Goal: Task Accomplishment & Management: Complete application form

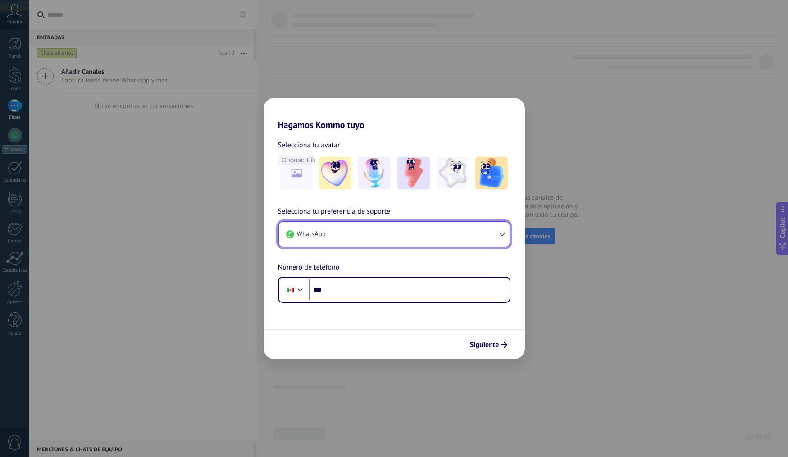
click at [440, 235] on button "WhatsApp" at bounding box center [394, 234] width 231 height 24
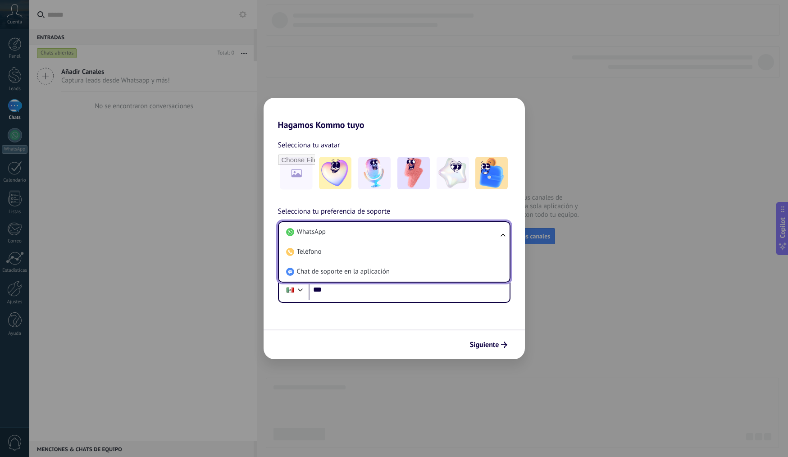
click at [440, 235] on li "WhatsApp" at bounding box center [393, 232] width 220 height 20
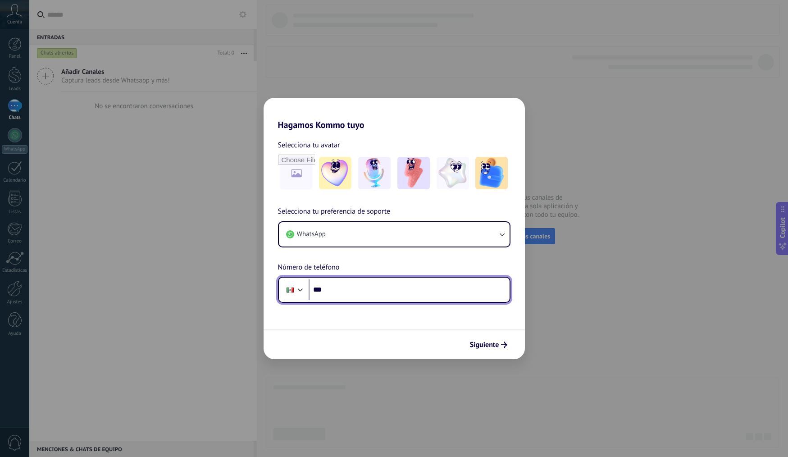
click at [426, 298] on input "***" at bounding box center [409, 289] width 201 height 21
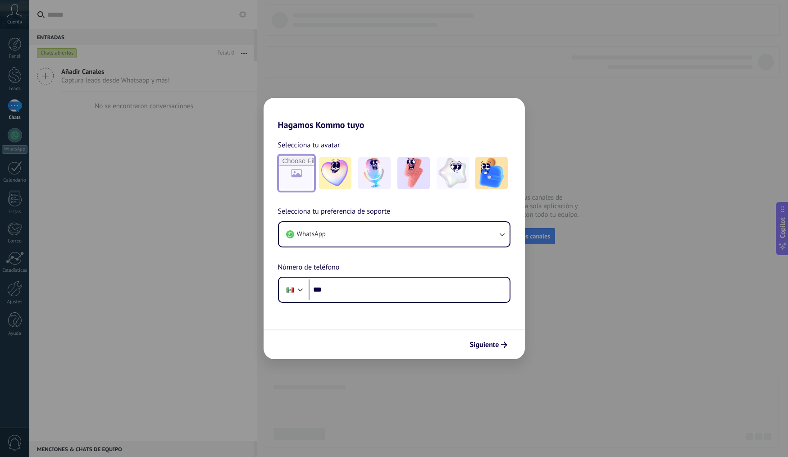
click at [308, 169] on input "file" at bounding box center [296, 173] width 35 height 35
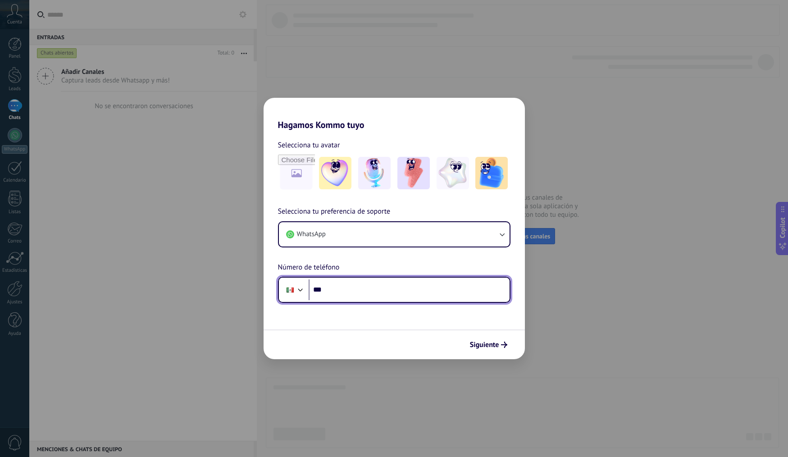
click at [401, 287] on input "***" at bounding box center [409, 289] width 201 height 21
type input "**********"
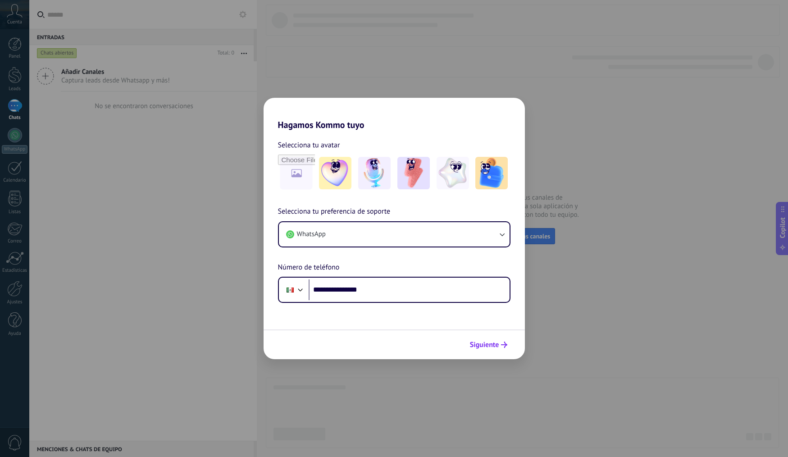
click at [473, 344] on span "Siguiente" at bounding box center [484, 345] width 29 height 6
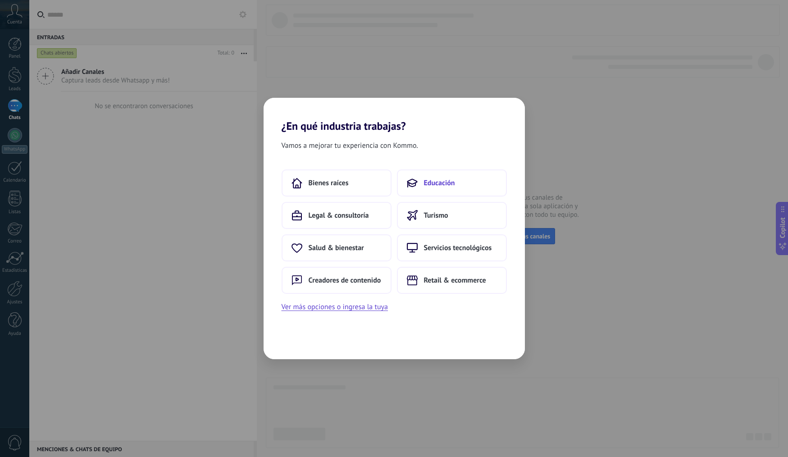
click at [444, 180] on span "Educación" at bounding box center [439, 183] width 31 height 9
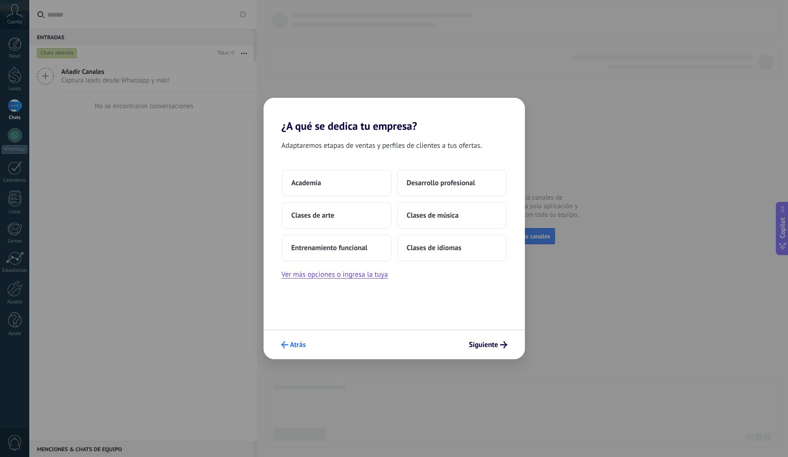
click at [292, 342] on span "Atrás" at bounding box center [298, 345] width 16 height 6
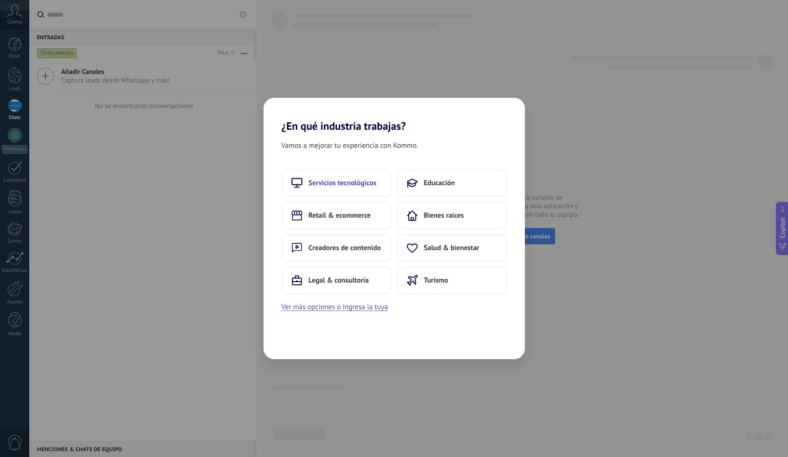
click at [331, 174] on button "Servicios tecnológicos" at bounding box center [337, 182] width 110 height 27
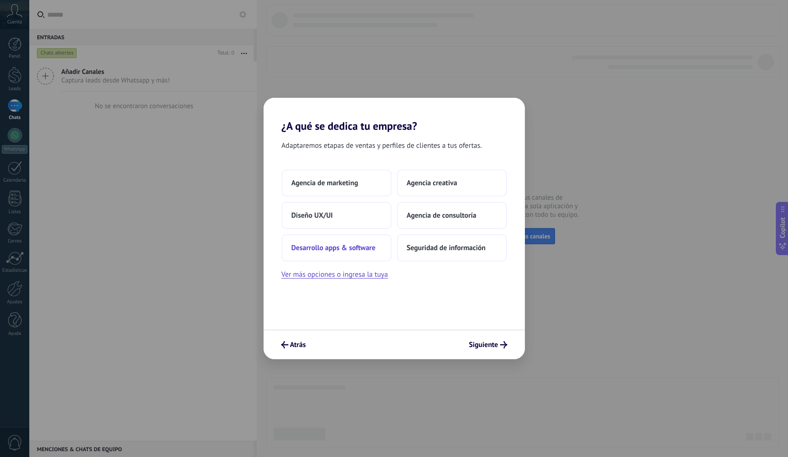
click at [342, 243] on span "Desarrollo apps & software" at bounding box center [334, 247] width 84 height 9
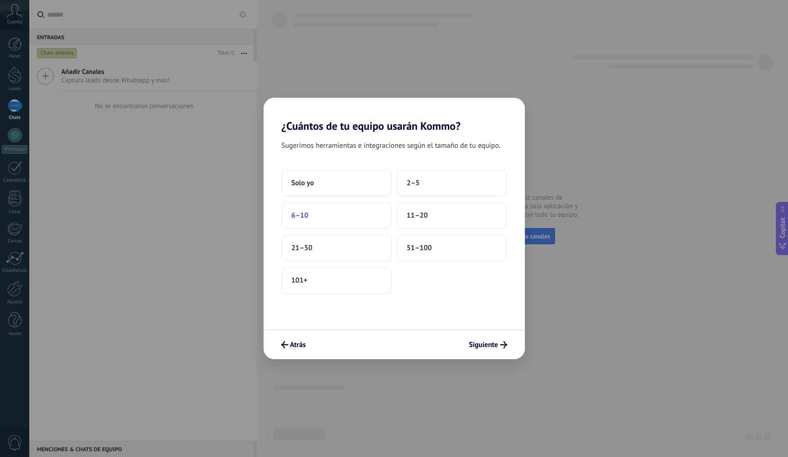
click at [294, 218] on span "6–10" at bounding box center [300, 215] width 17 height 9
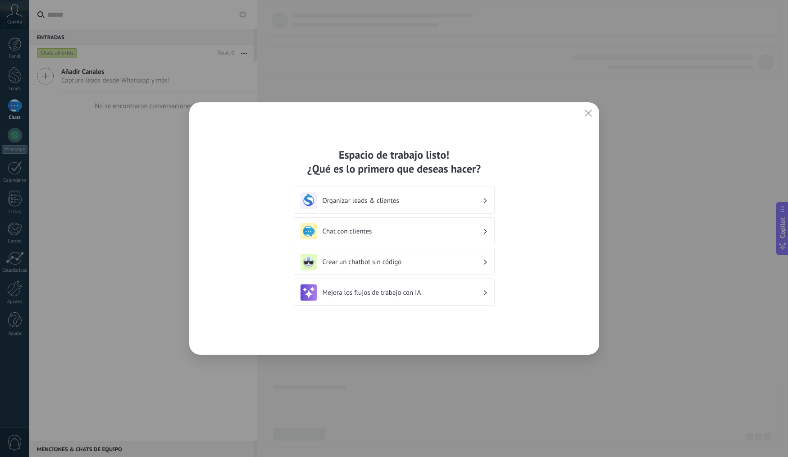
click at [455, 203] on h3 "Organizar leads & clientes" at bounding box center [403, 201] width 160 height 9
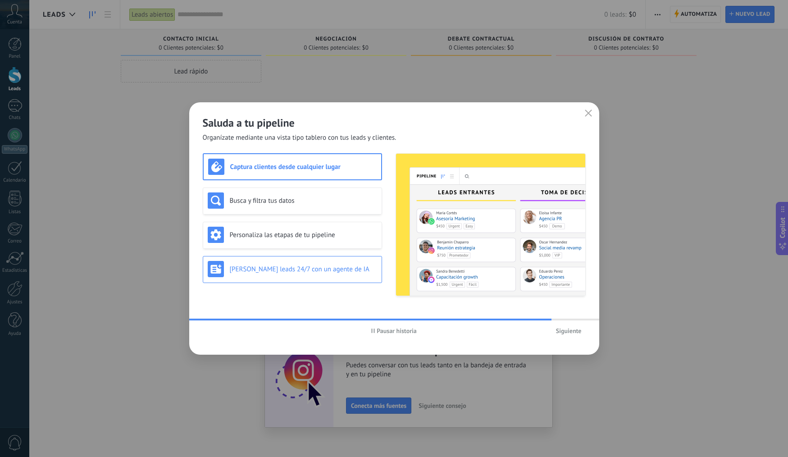
click at [328, 272] on h3 "[PERSON_NAME] leads 24/7 con un agente de IA" at bounding box center [303, 269] width 147 height 9
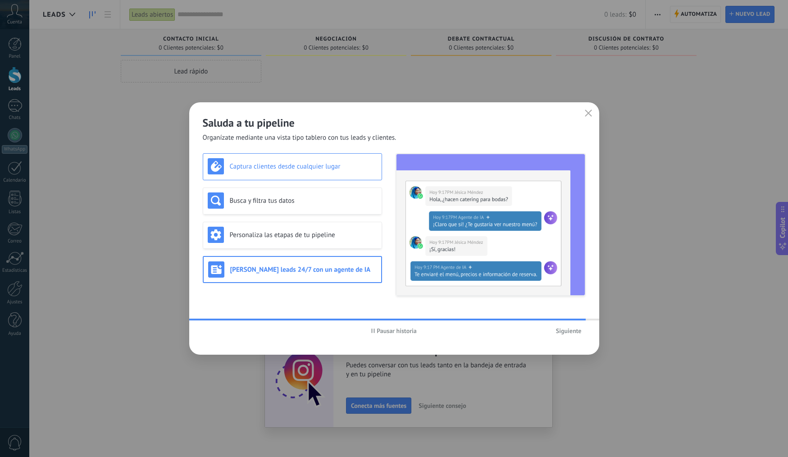
click at [330, 162] on h3 "Captura clientes desde cualquier lugar" at bounding box center [303, 166] width 147 height 9
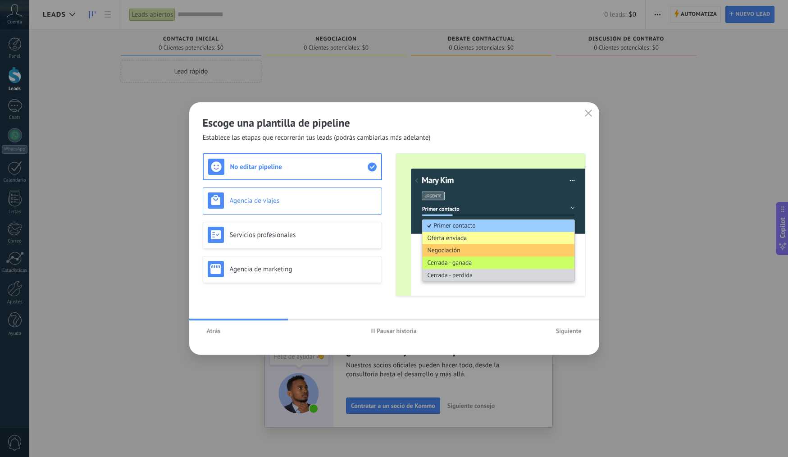
click at [332, 196] on div "Agencia de viajes" at bounding box center [292, 200] width 169 height 16
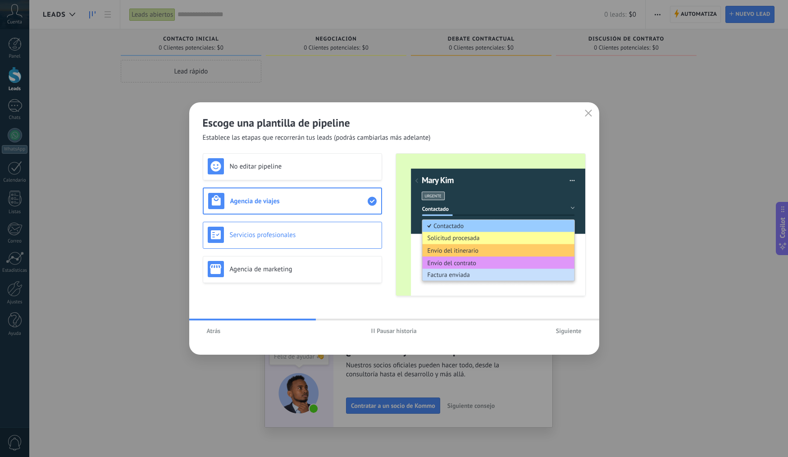
click at [330, 238] on h3 "Servicios profesionales" at bounding box center [303, 235] width 147 height 9
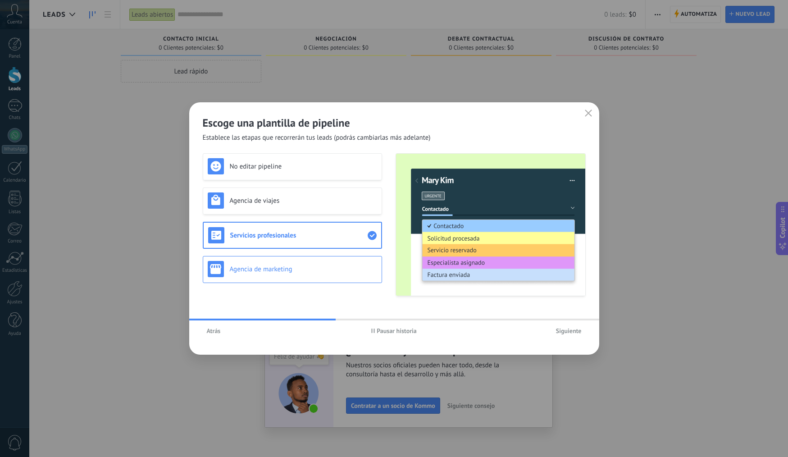
click at [331, 273] on h3 "Agencia de marketing" at bounding box center [303, 269] width 147 height 9
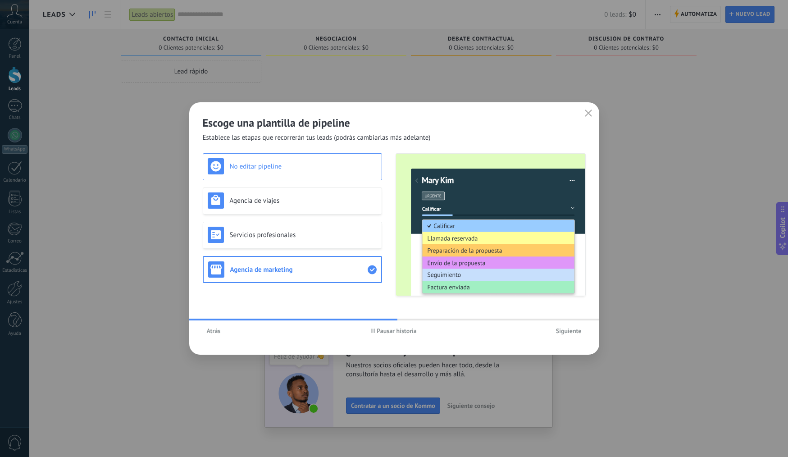
click at [330, 170] on h3 "No editar pipeline" at bounding box center [303, 166] width 147 height 9
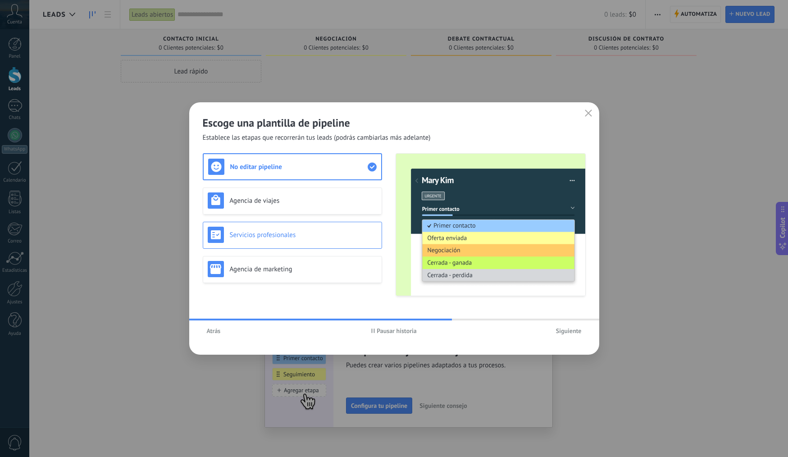
click at [268, 236] on h3 "Servicios profesionales" at bounding box center [303, 235] width 147 height 9
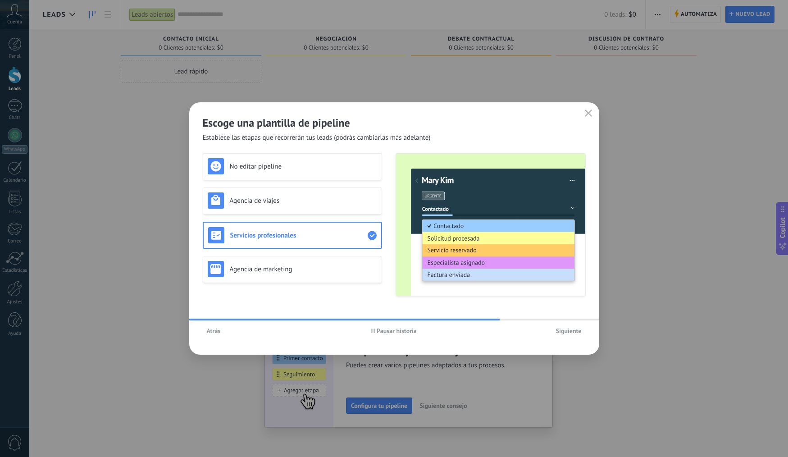
click at [565, 332] on span "Siguiente" at bounding box center [569, 331] width 26 height 6
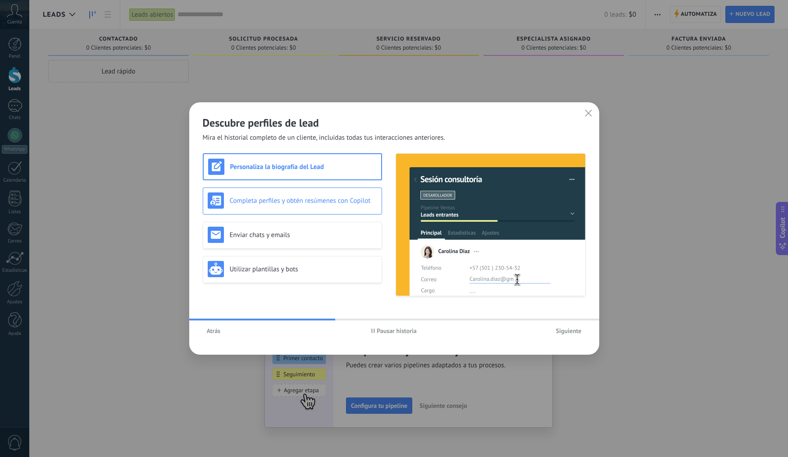
click at [342, 202] on h3 "Completa perfiles y obtén resúmenes con Copilot" at bounding box center [303, 201] width 147 height 9
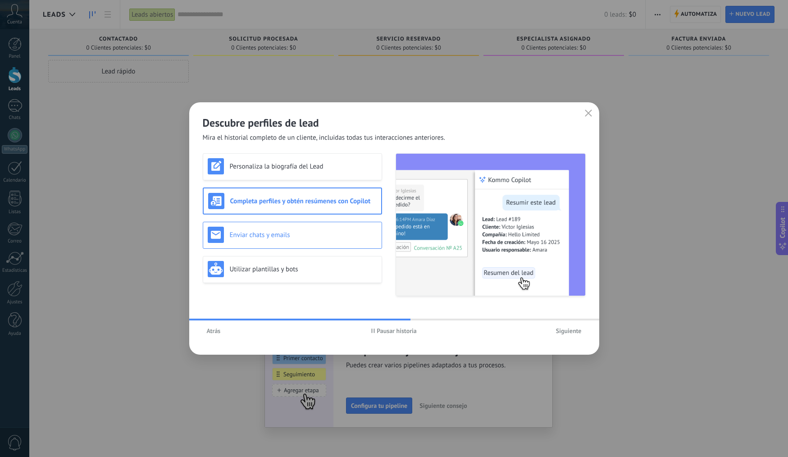
click at [325, 235] on h3 "Enviar chats y emails" at bounding box center [303, 235] width 147 height 9
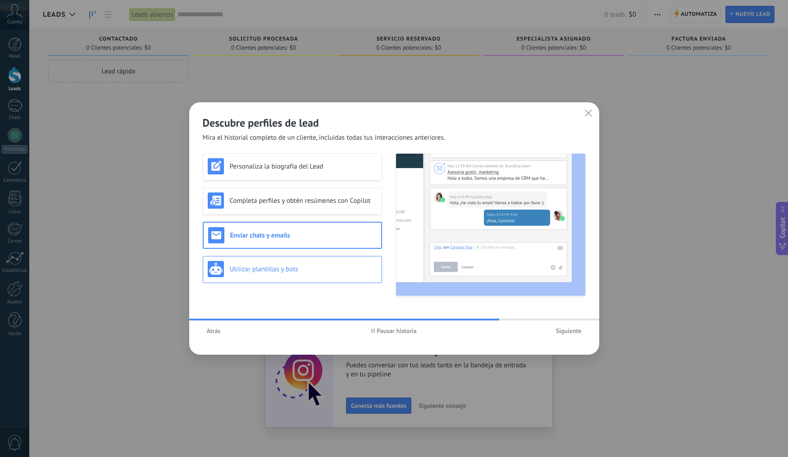
click at [307, 268] on h3 "Utilizar plantillas y bots" at bounding box center [303, 269] width 147 height 9
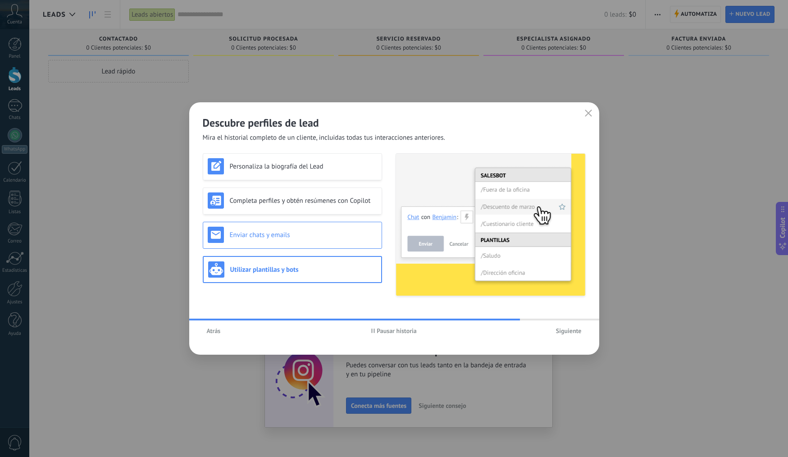
click at [287, 232] on h3 "Enviar chats y emails" at bounding box center [303, 235] width 147 height 9
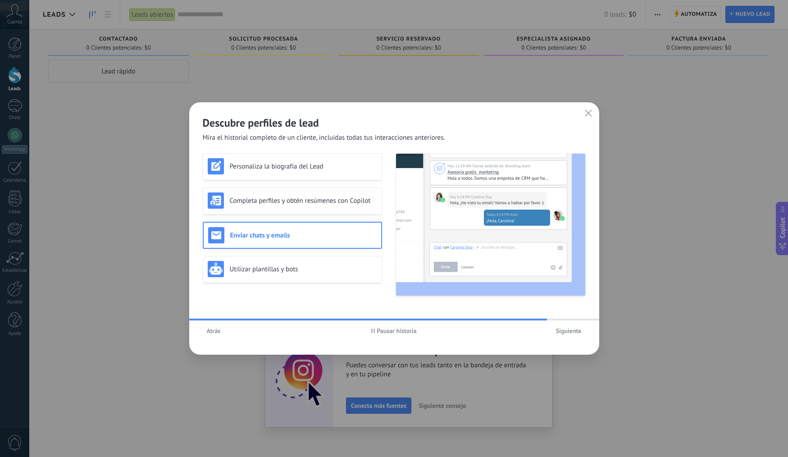
click at [573, 328] on span "Siguiente" at bounding box center [569, 331] width 26 height 6
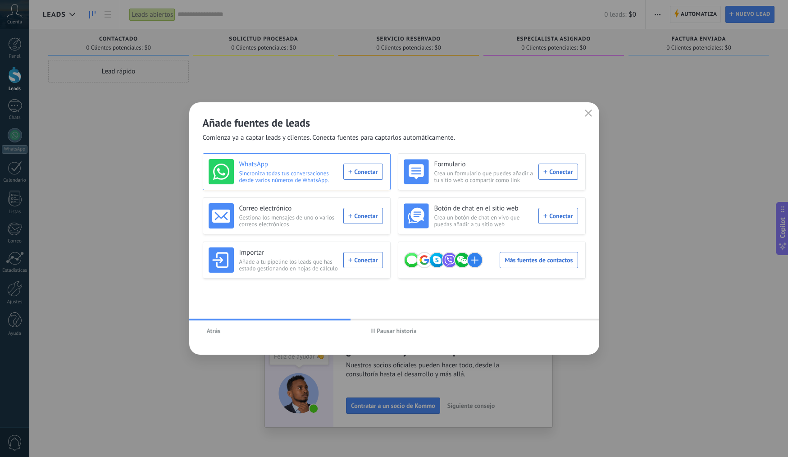
click at [366, 174] on div "WhatsApp Sincroniza todas tus conversaciones desde varios números de WhatsApp. …" at bounding box center [296, 171] width 174 height 25
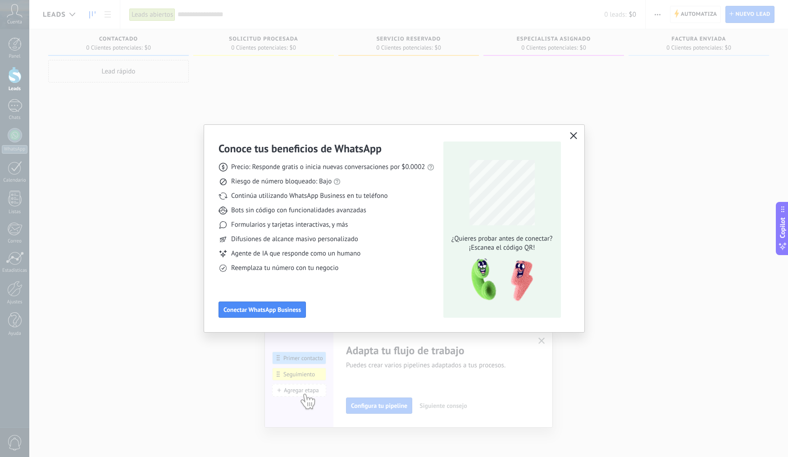
click at [570, 140] on span "button" at bounding box center [573, 136] width 7 height 8
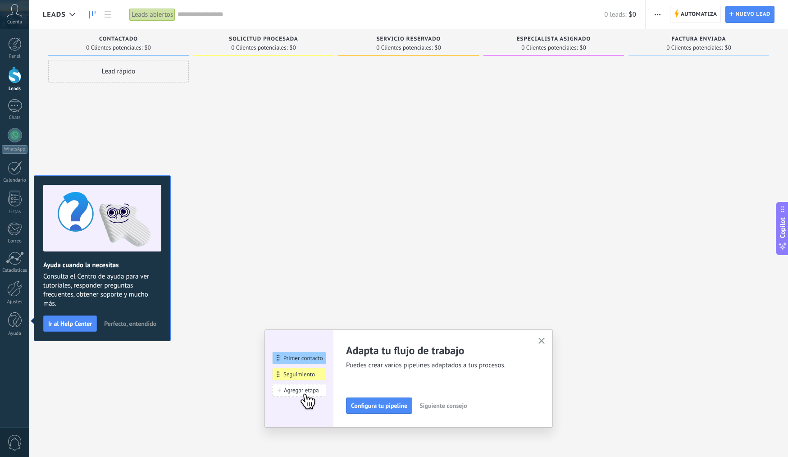
click at [3, 99] on div "Panel Leads Chats WhatsApp Clientes" at bounding box center [14, 191] width 29 height 308
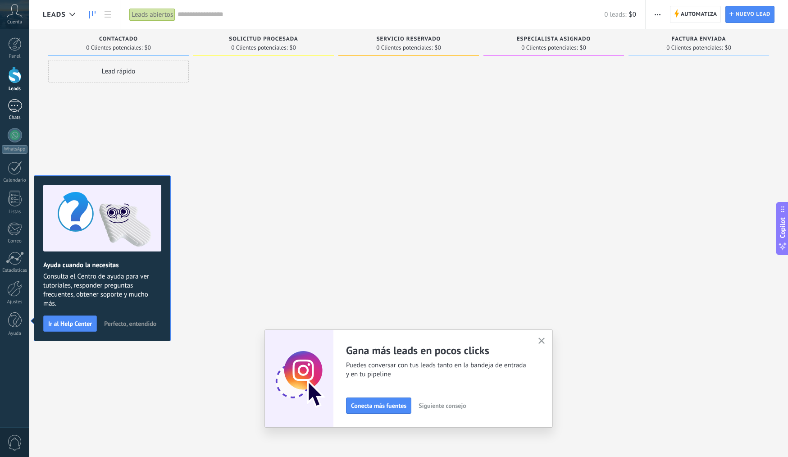
click at [14, 110] on div at bounding box center [15, 105] width 14 height 13
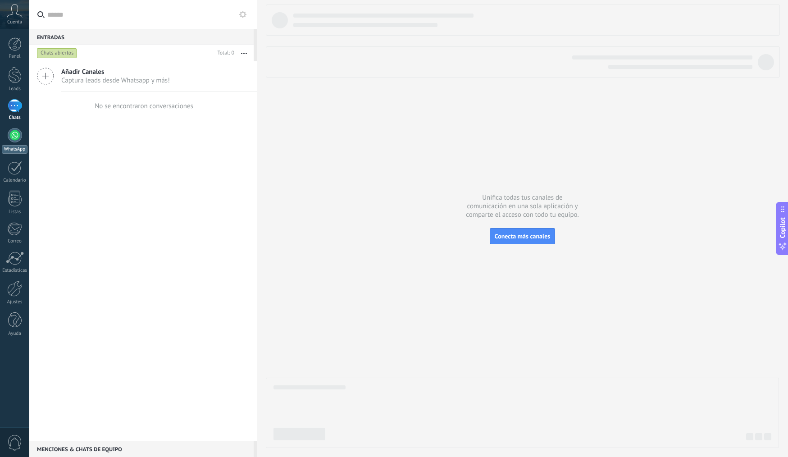
click at [15, 143] on link "WhatsApp" at bounding box center [14, 141] width 29 height 26
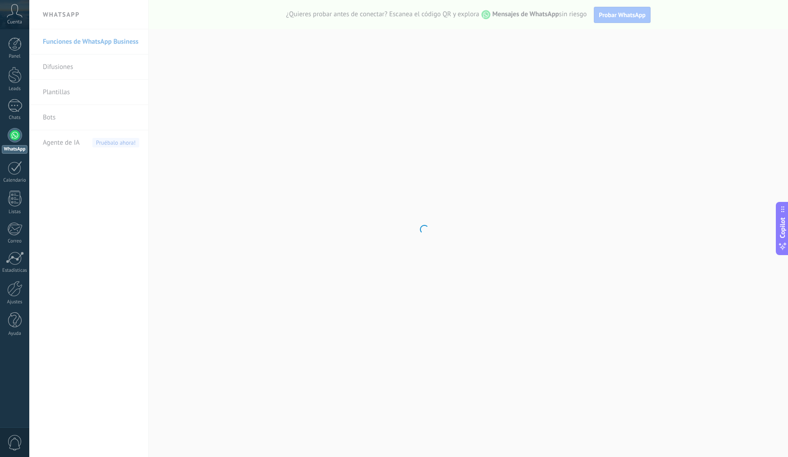
click at [70, 72] on body ".abccls-1,.abccls-2{fill-rule:evenodd}.abccls-2{fill:#fff} .abfcls-1{fill:none}…" at bounding box center [394, 228] width 788 height 457
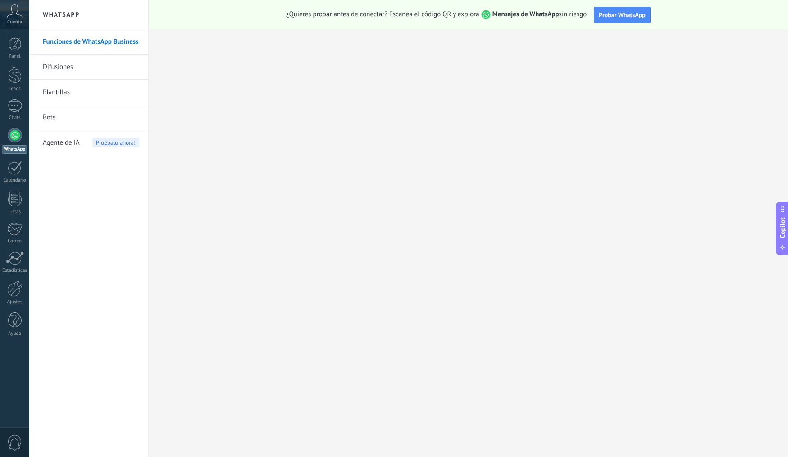
click at [68, 68] on link "Difusiones" at bounding box center [91, 67] width 96 height 25
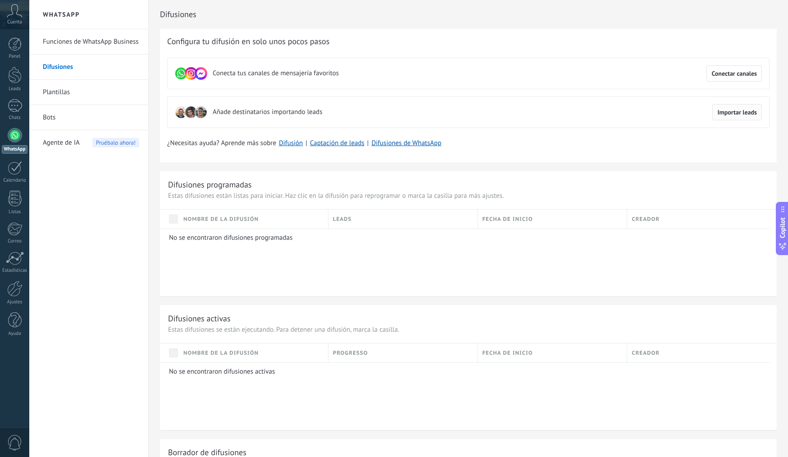
click at [732, 116] on button "Importar leads" at bounding box center [738, 112] width 50 height 16
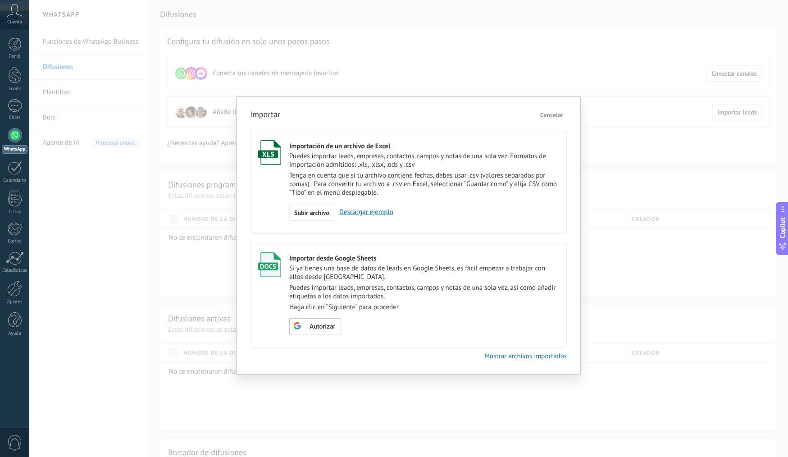
click at [545, 117] on span "Cancelar" at bounding box center [552, 115] width 23 height 8
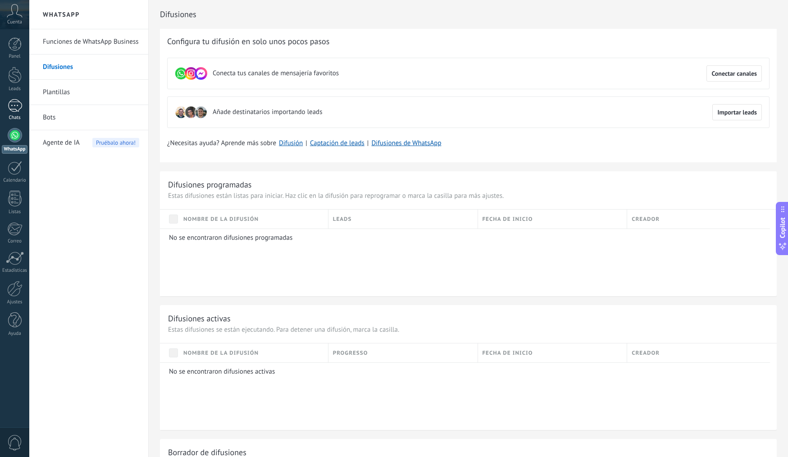
click at [9, 103] on div at bounding box center [15, 105] width 14 height 13
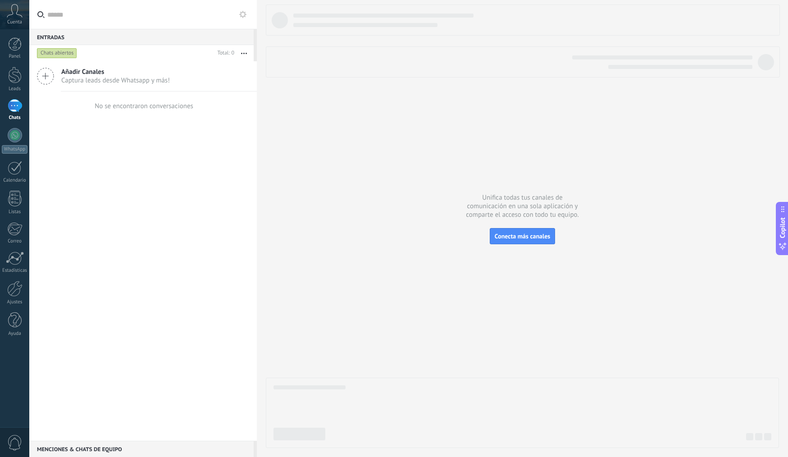
click at [10, 15] on icon at bounding box center [15, 11] width 16 height 14
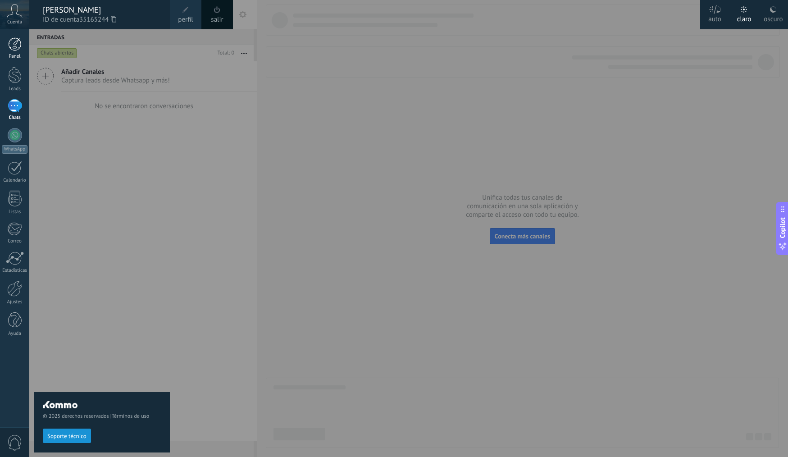
click at [11, 40] on div at bounding box center [15, 44] width 14 height 14
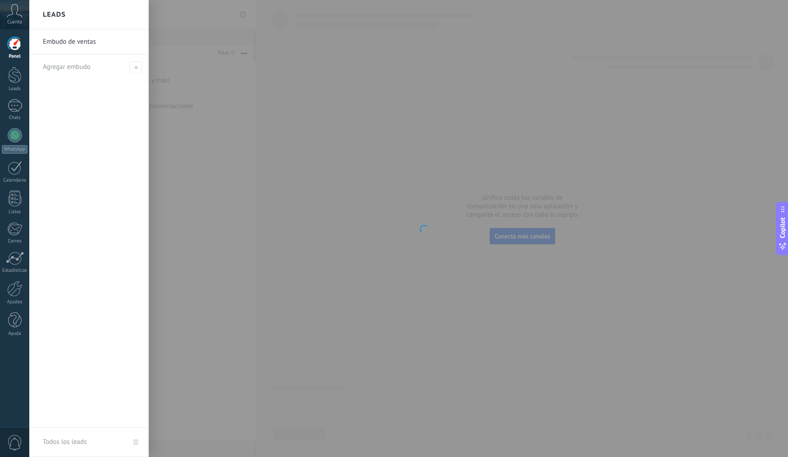
click at [18, 38] on div at bounding box center [15, 44] width 14 height 14
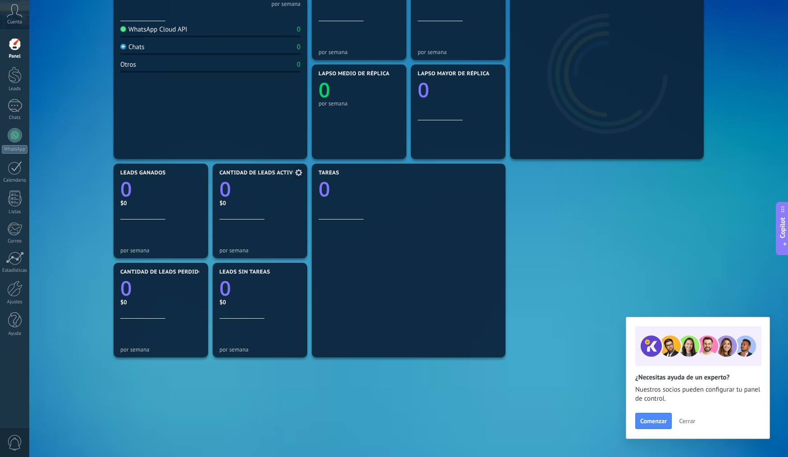
scroll to position [181, 0]
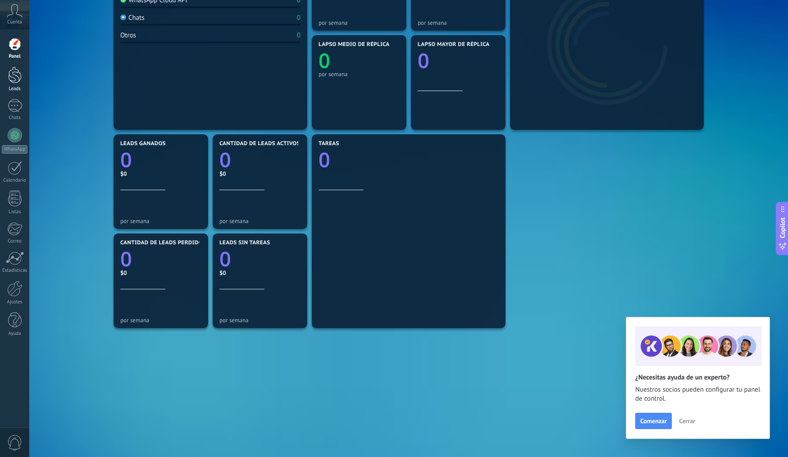
click at [15, 82] on div at bounding box center [15, 75] width 14 height 17
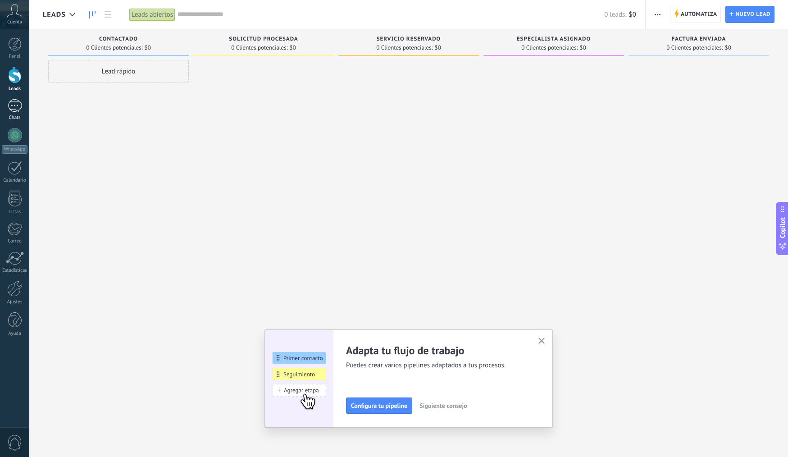
click at [16, 107] on div at bounding box center [15, 105] width 14 height 13
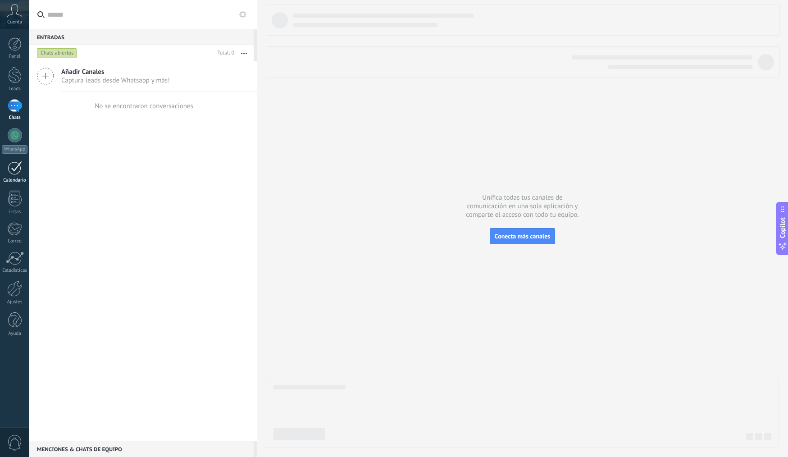
click at [12, 171] on div at bounding box center [15, 168] width 14 height 14
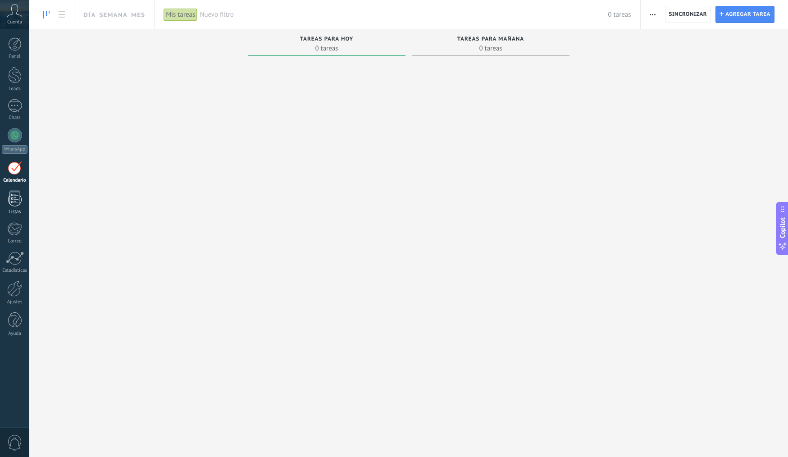
click at [12, 202] on div at bounding box center [15, 199] width 14 height 16
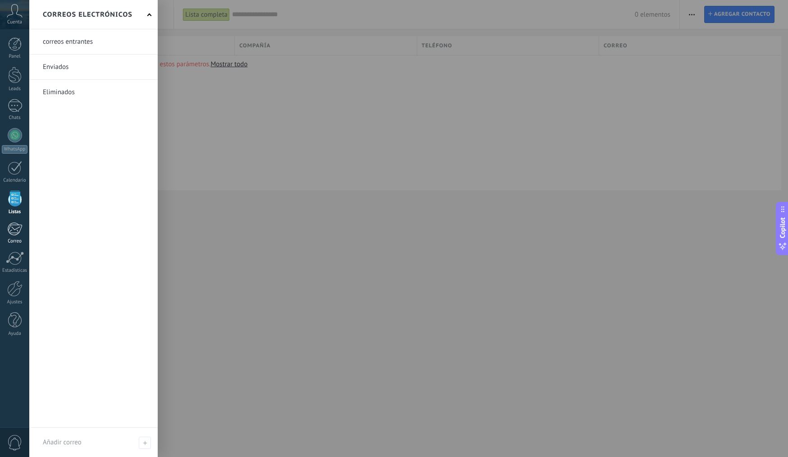
click at [13, 224] on div at bounding box center [14, 229] width 15 height 14
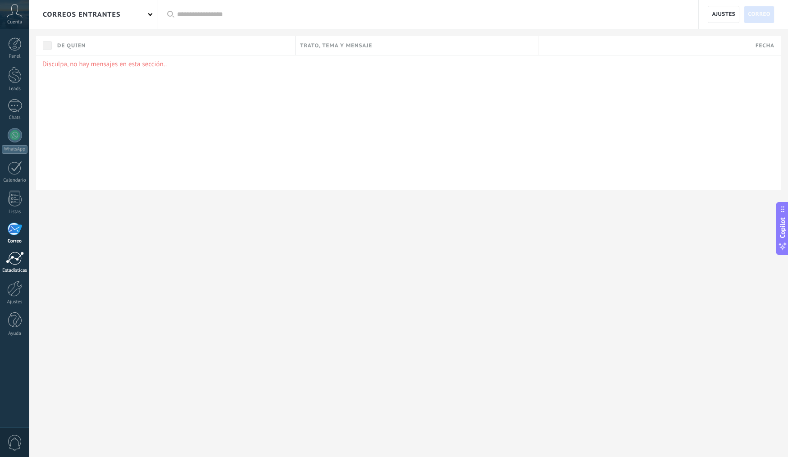
click at [16, 256] on div at bounding box center [15, 259] width 18 height 14
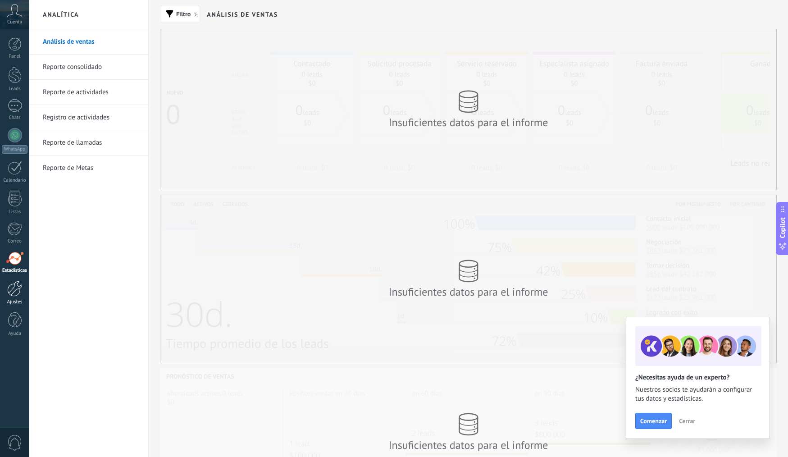
click at [15, 296] on div at bounding box center [14, 289] width 15 height 16
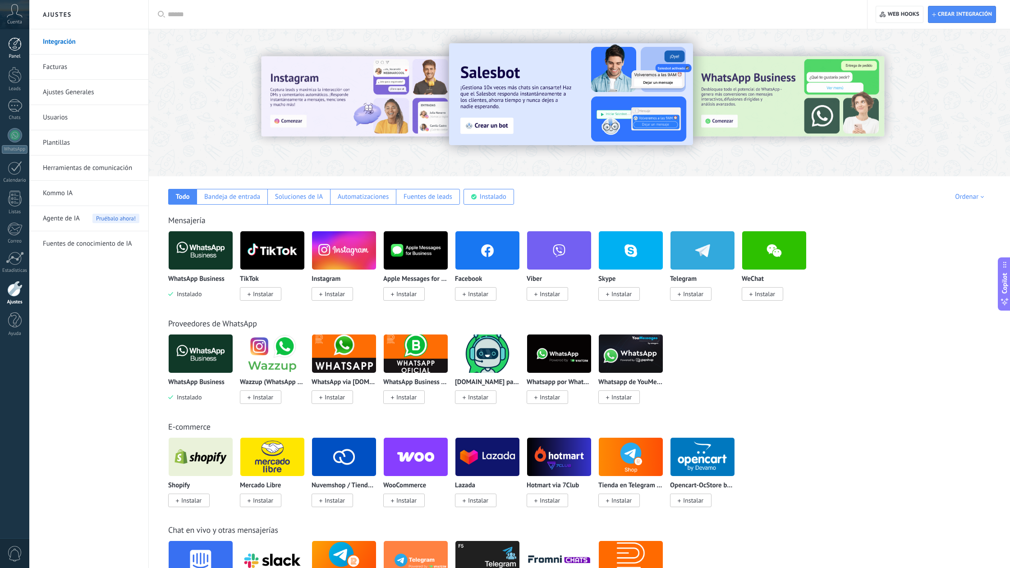
click at [10, 45] on div at bounding box center [15, 44] width 14 height 14
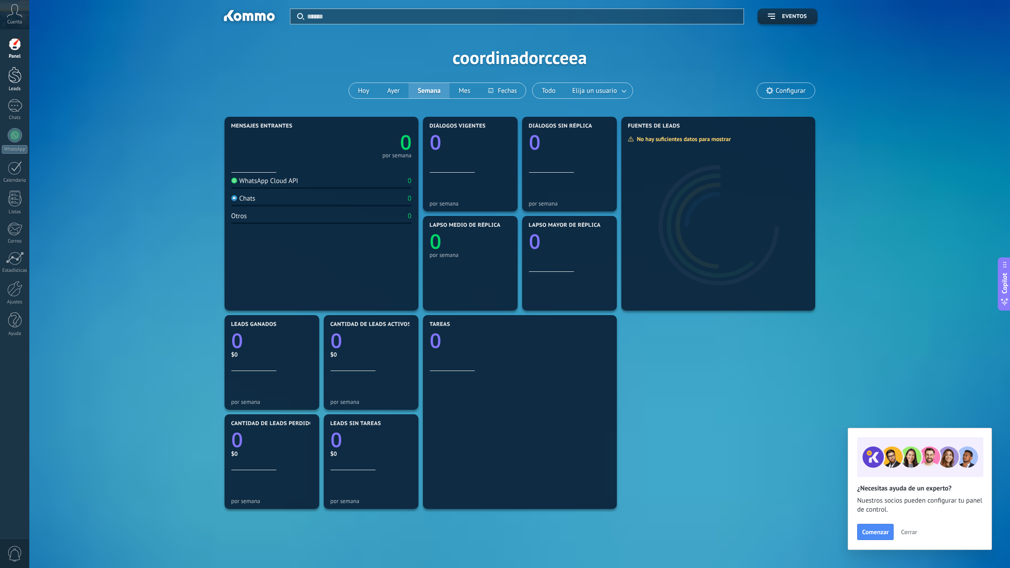
click at [18, 79] on div at bounding box center [15, 75] width 14 height 17
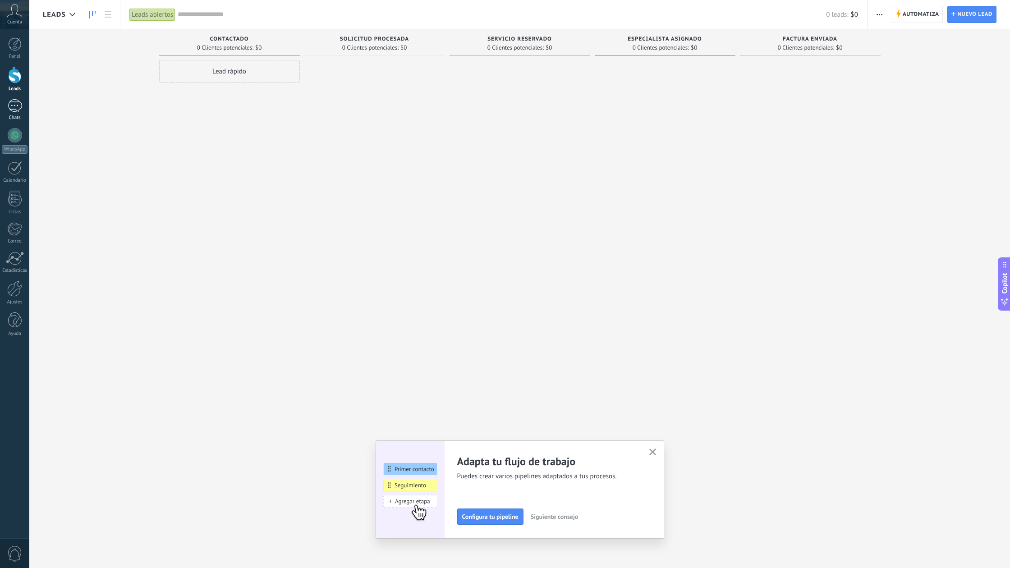
click at [9, 102] on div at bounding box center [15, 105] width 14 height 13
